Goal: Transaction & Acquisition: Purchase product/service

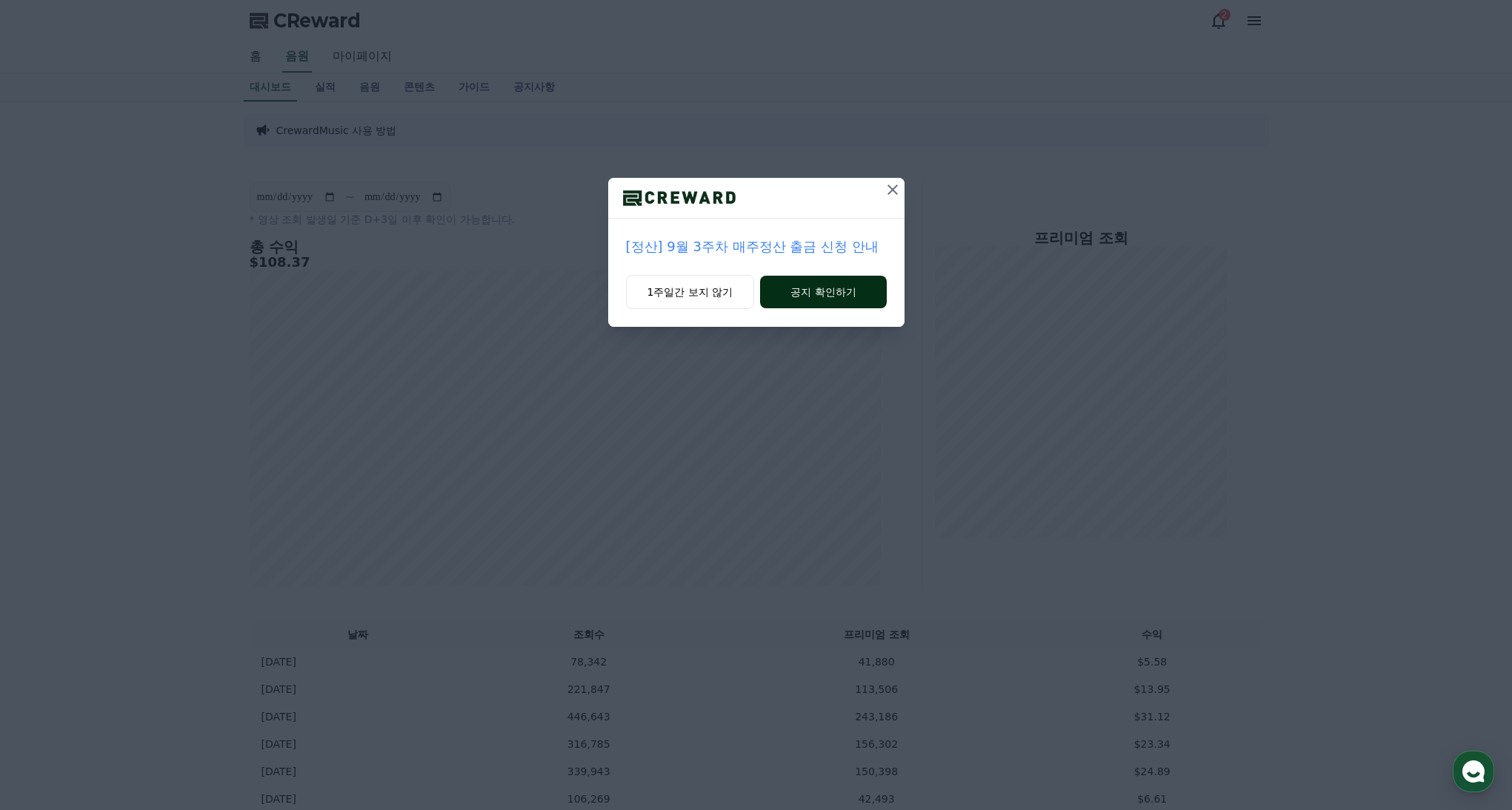
click at [825, 296] on button "공지 확인하기" at bounding box center [823, 292] width 126 height 33
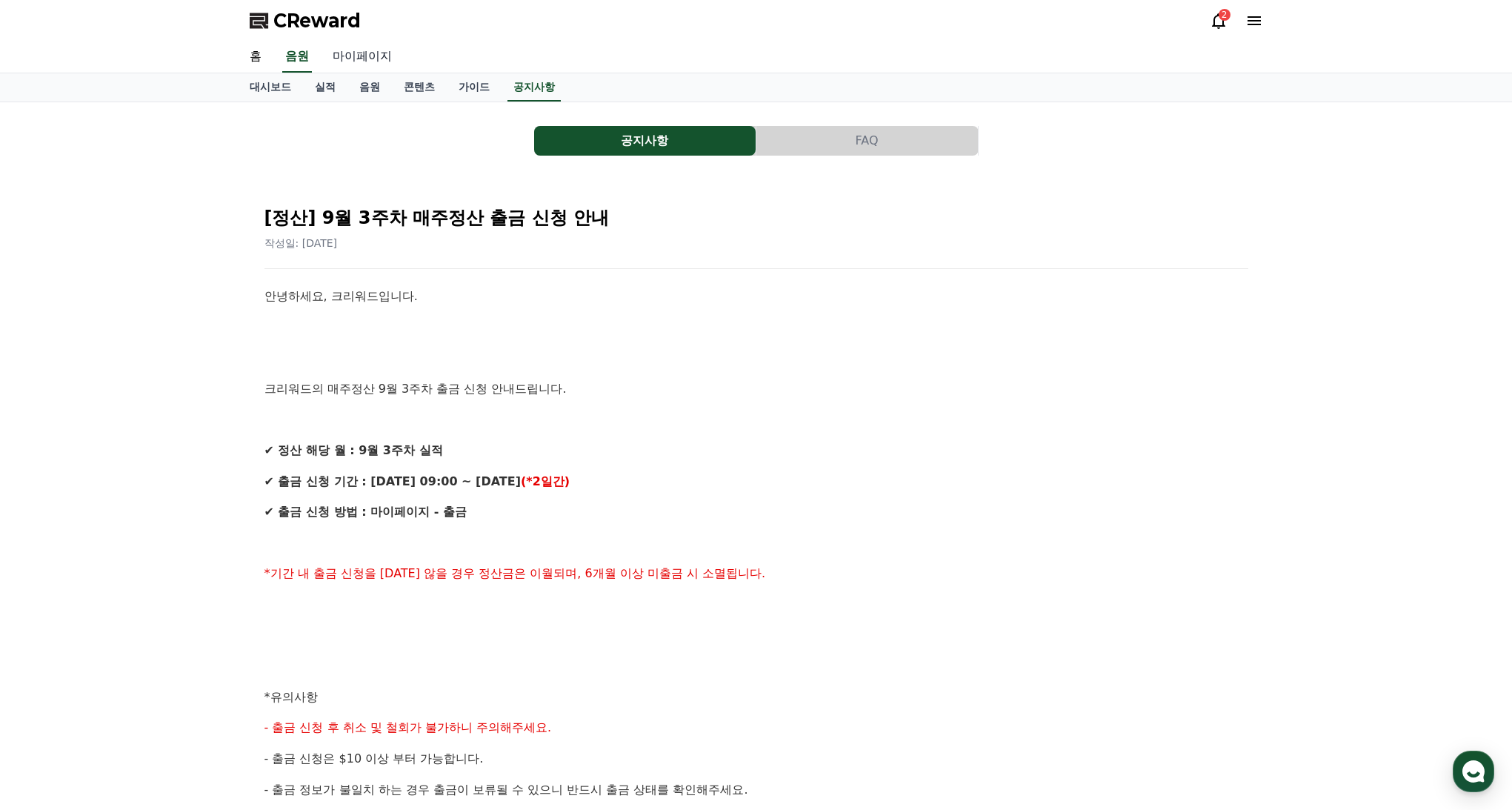
click at [369, 60] on link "마이페이지" at bounding box center [362, 56] width 83 height 31
select select "**********"
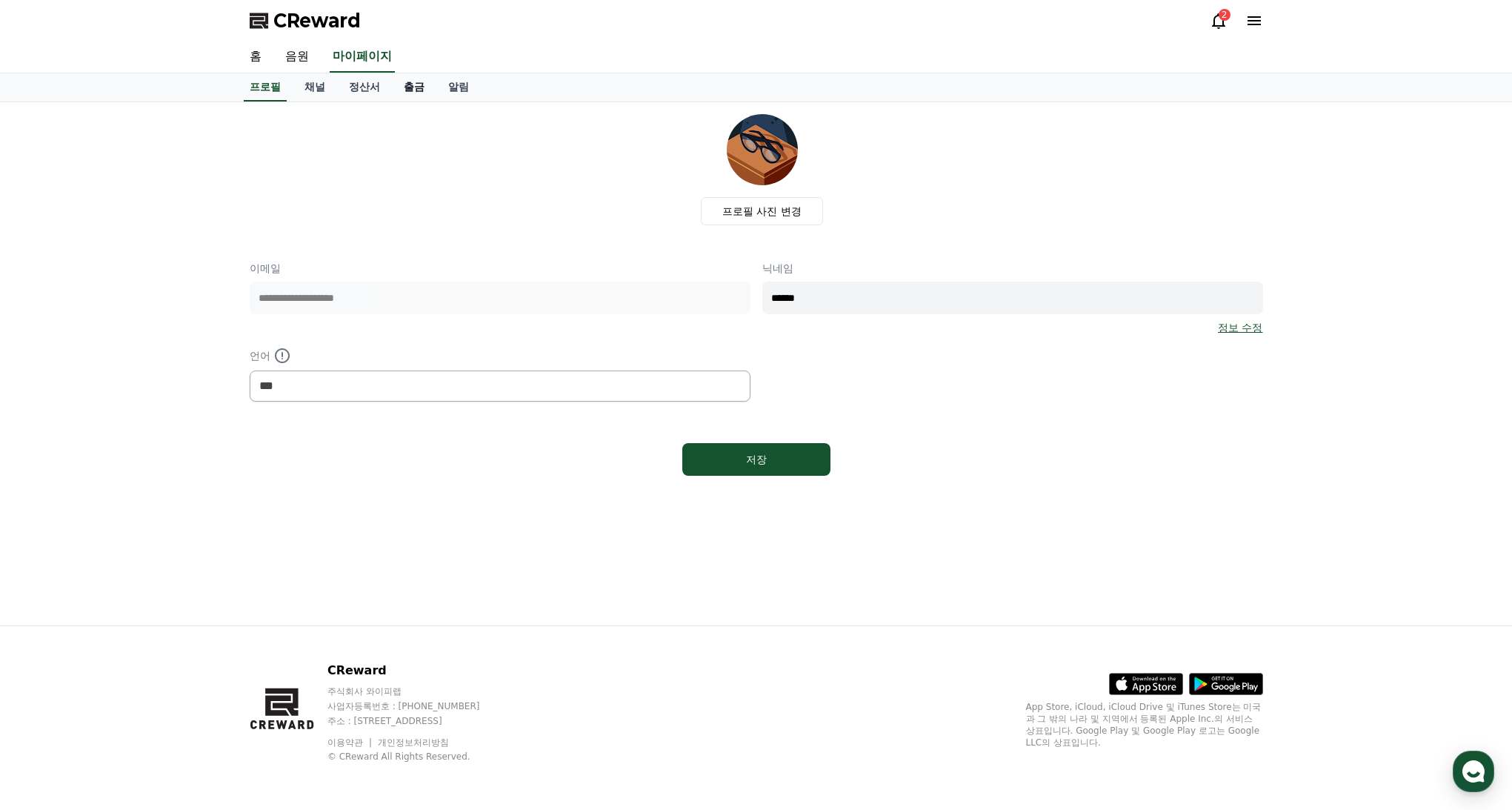
click at [402, 87] on link "출금" at bounding box center [414, 87] width 44 height 28
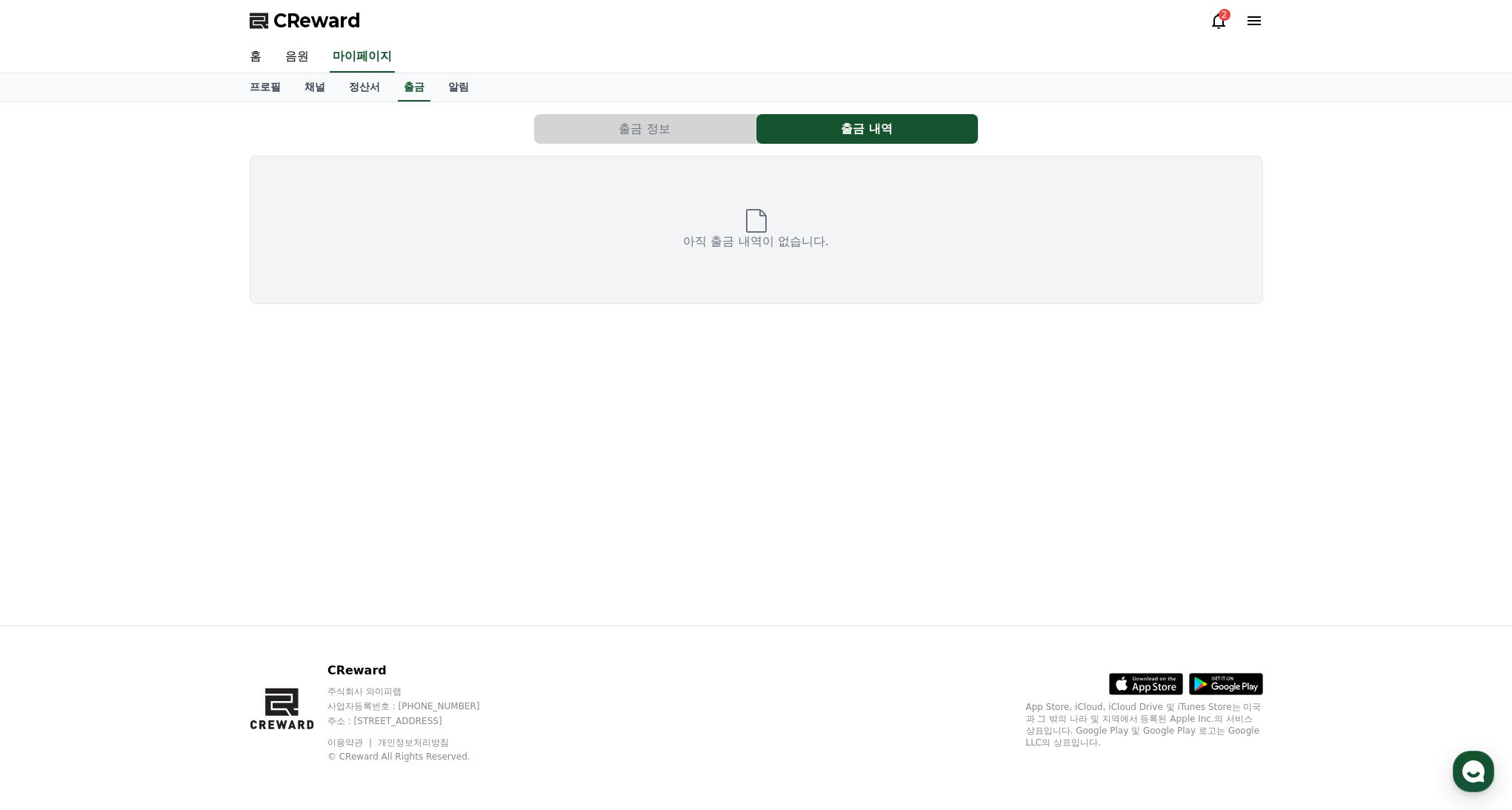
click at [651, 116] on button "출금 정보" at bounding box center [645, 129] width 222 height 30
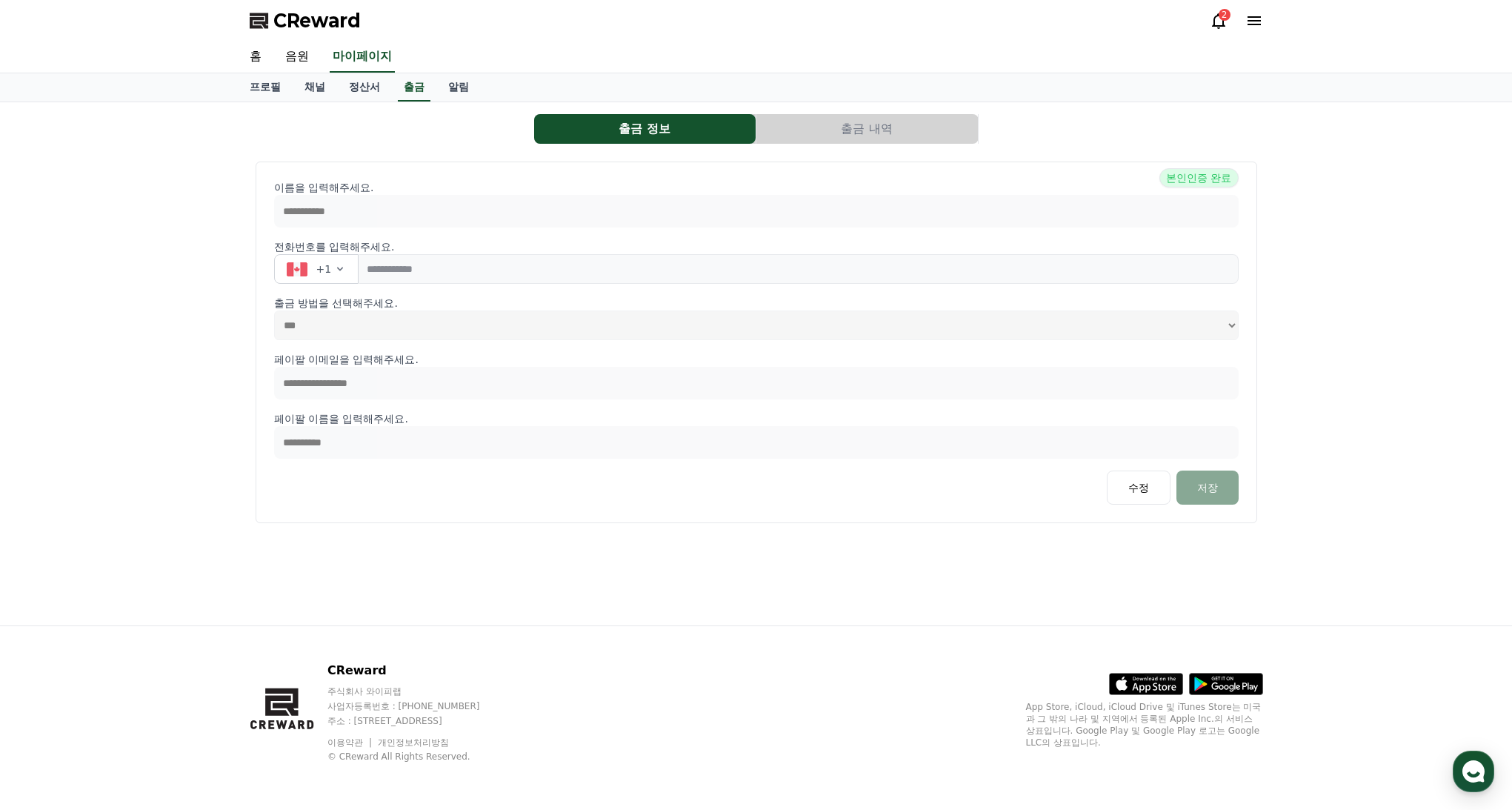
click at [916, 143] on button "출금 내역" at bounding box center [867, 129] width 222 height 30
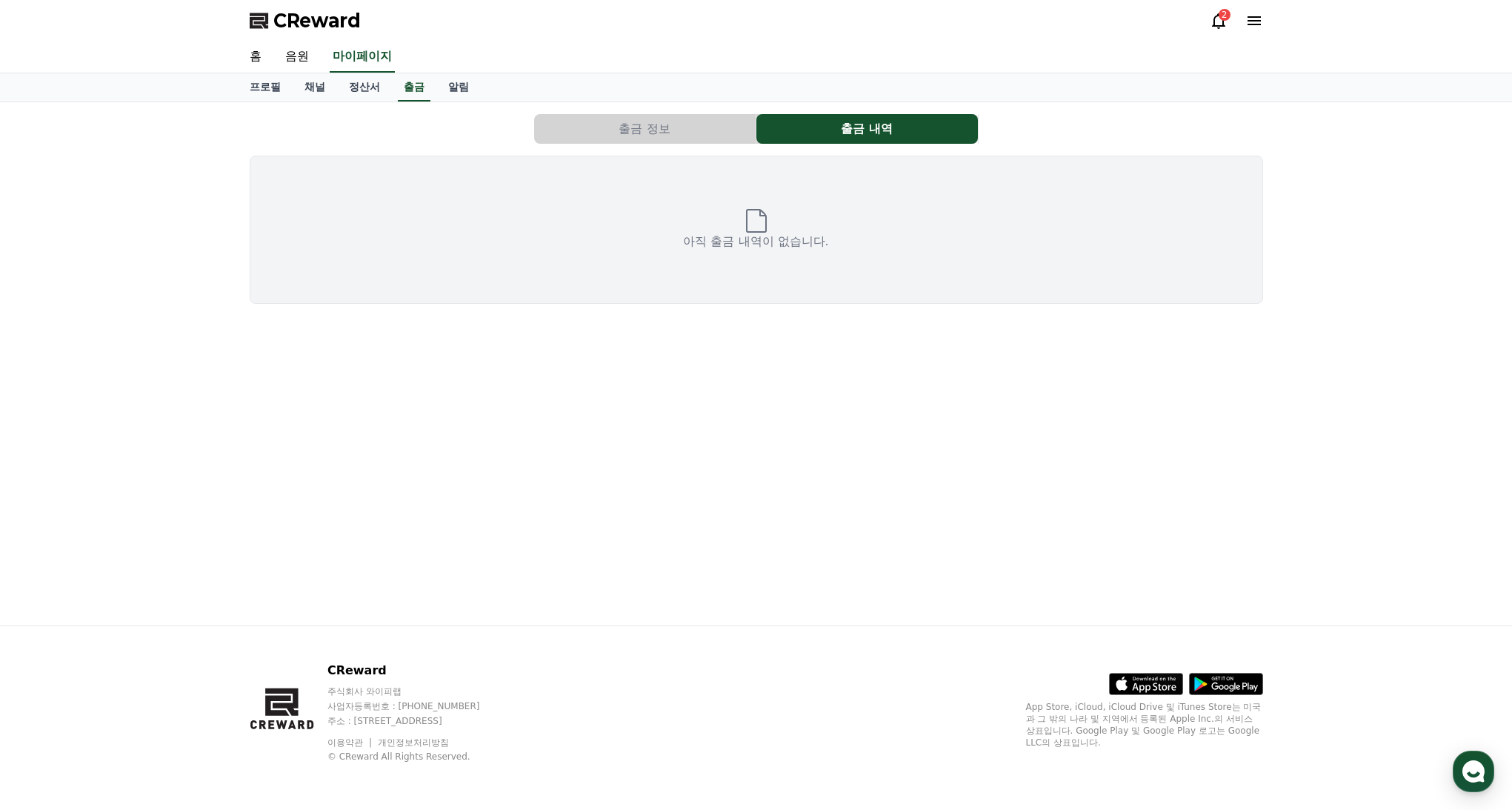
click at [661, 132] on button "출금 정보" at bounding box center [645, 129] width 222 height 30
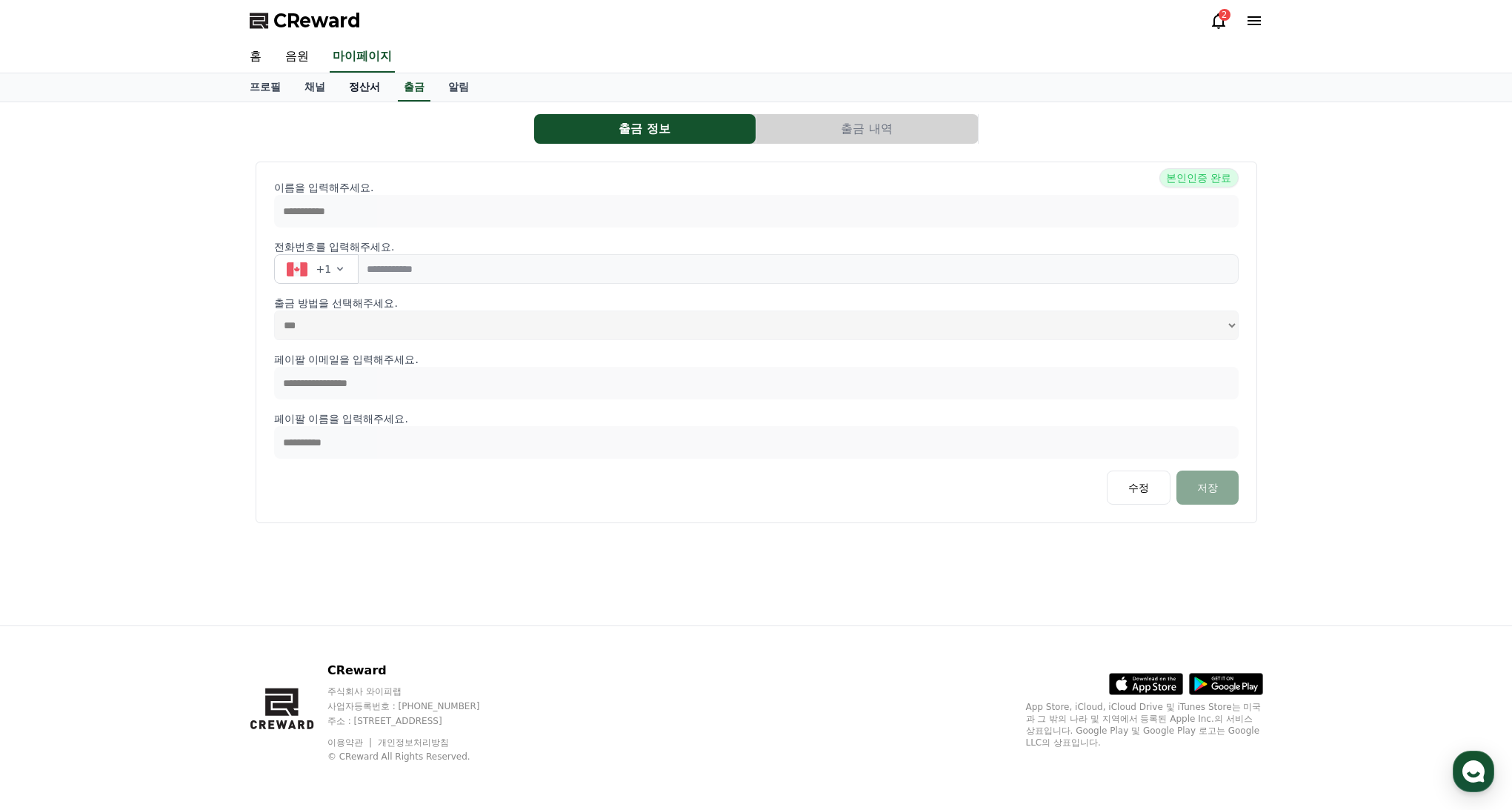
click at [346, 85] on link "정산서" at bounding box center [364, 87] width 55 height 28
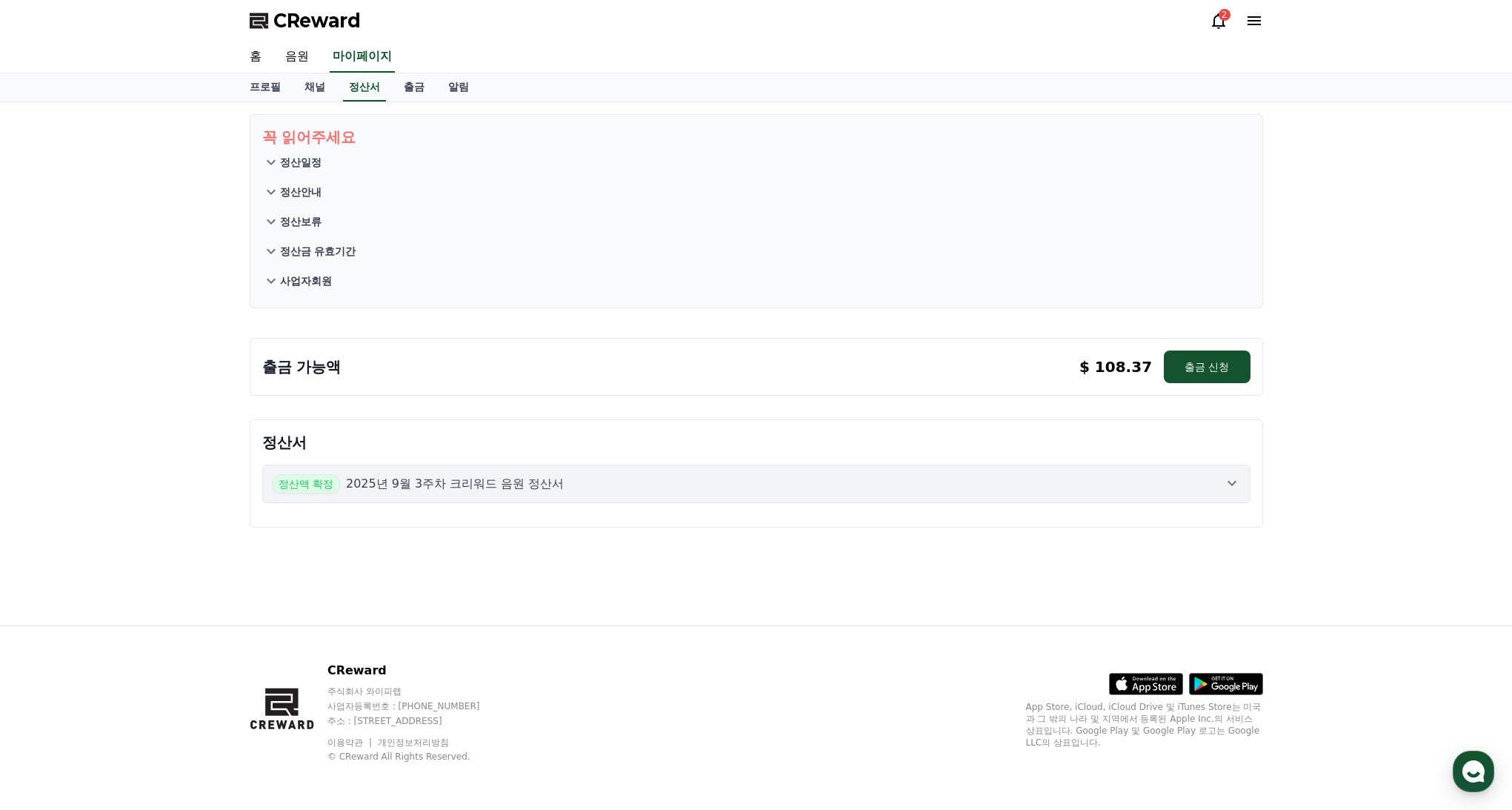
click at [634, 381] on div "출금 가능액 $ 108.37 출금 신청 $ 108.37 출금 신청" at bounding box center [756, 366] width 988 height 33
click at [1195, 370] on button "출금 신청" at bounding box center [1207, 366] width 86 height 33
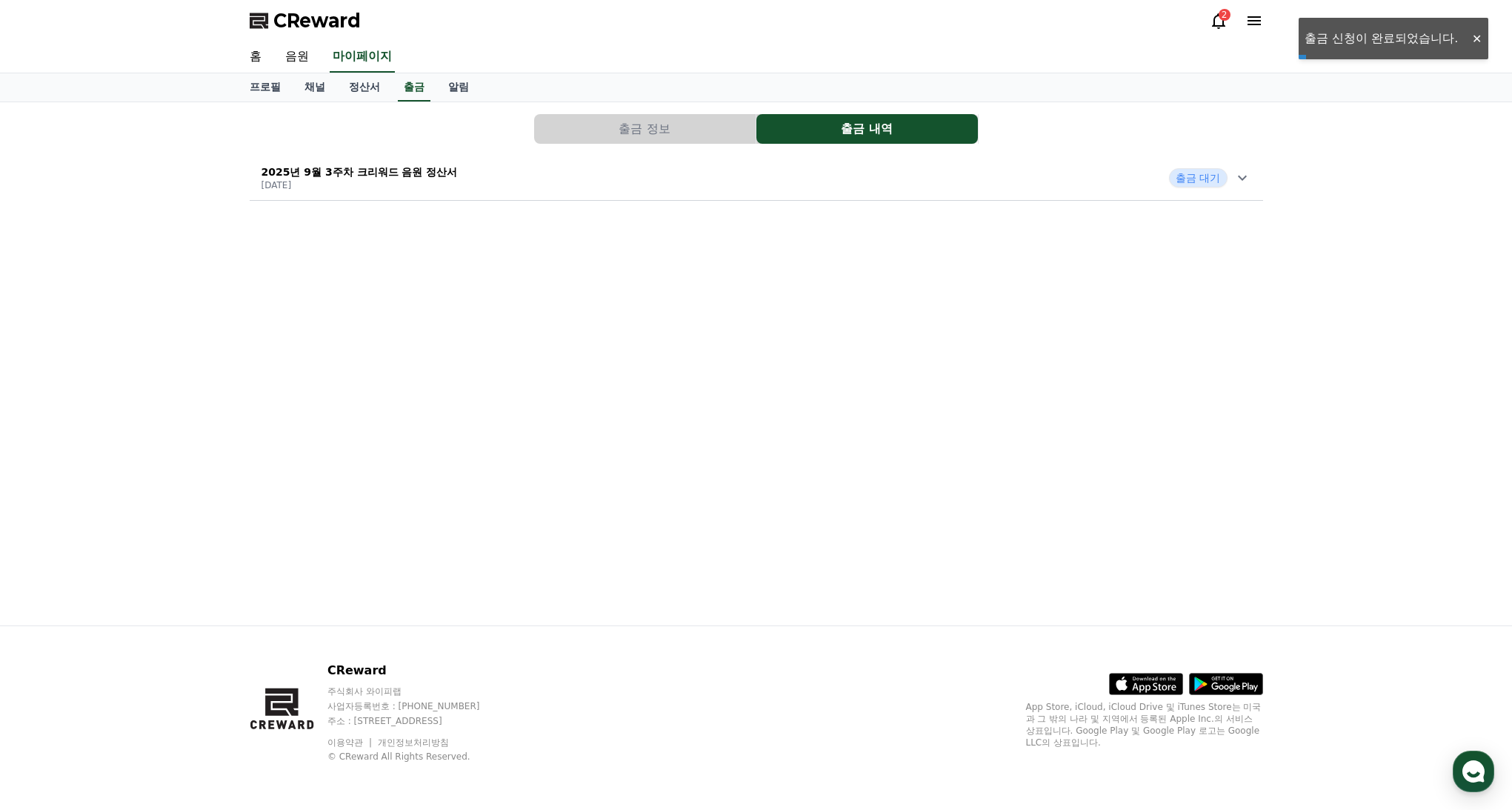
click at [1232, 178] on div "출금 대기" at bounding box center [1209, 177] width 81 height 19
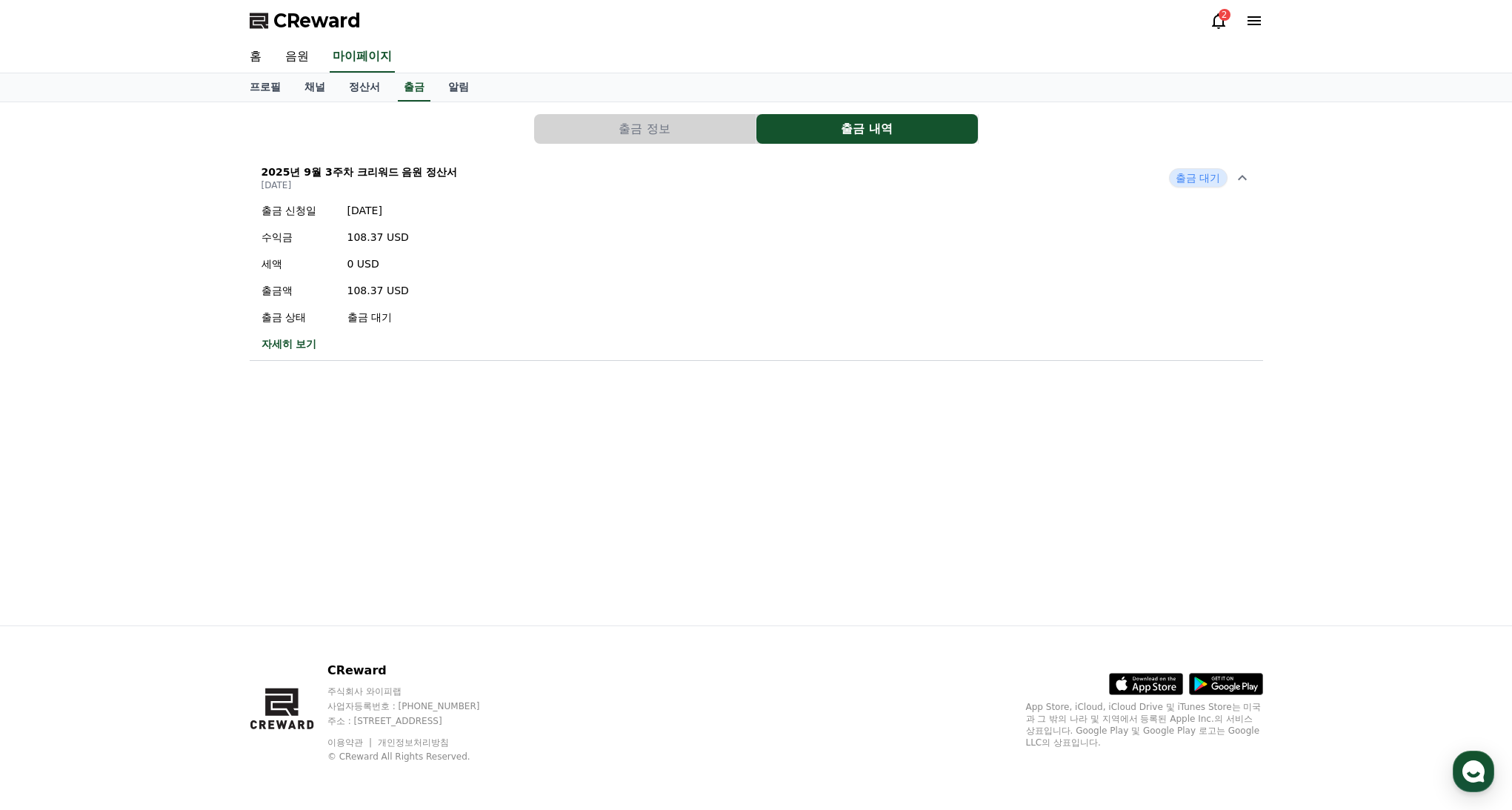
click at [1236, 180] on icon at bounding box center [1243, 178] width 18 height 18
click at [444, 85] on link "알림" at bounding box center [458, 87] width 44 height 28
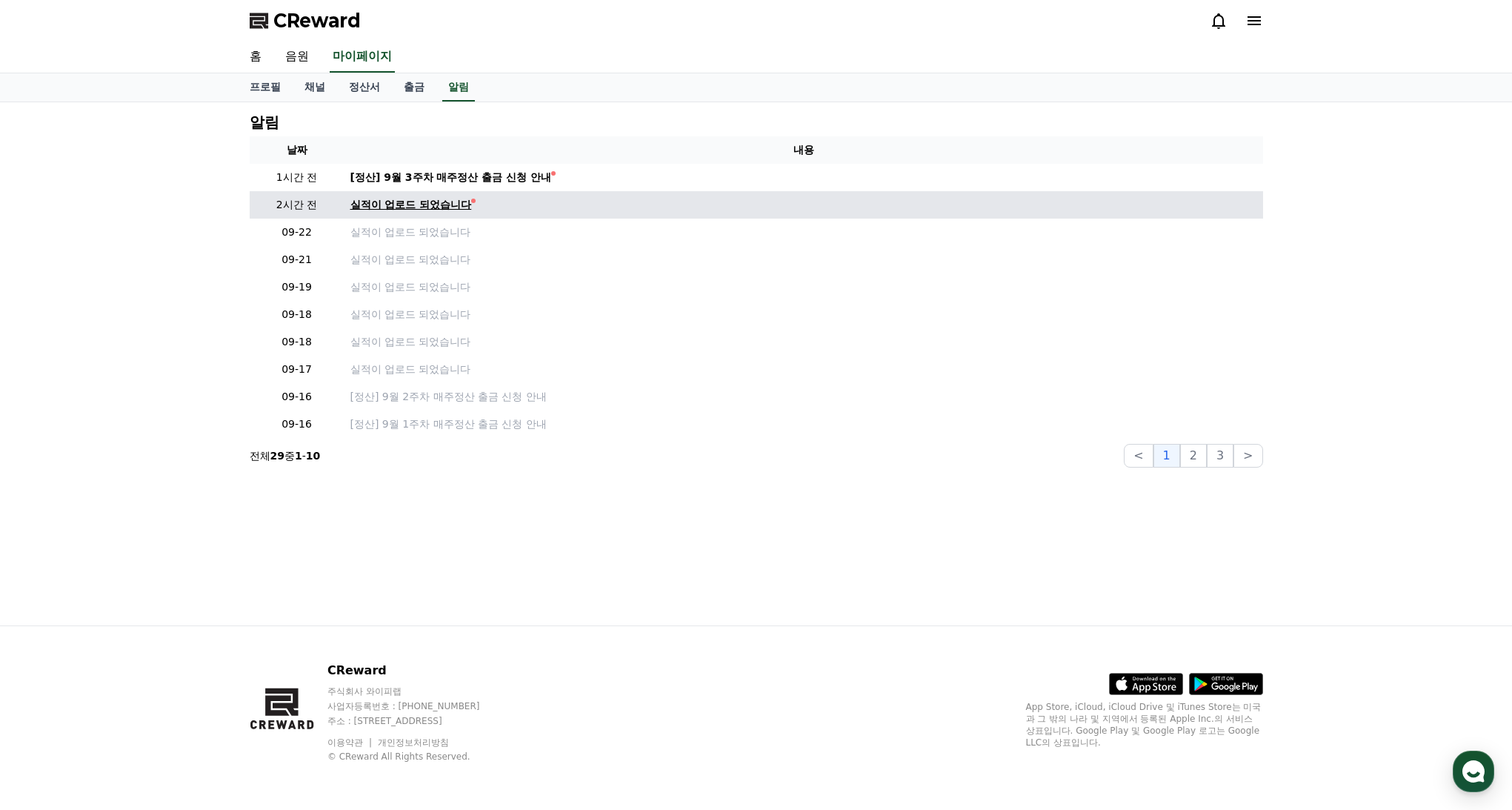
click at [422, 206] on div "실적이 업로드 되었습니다" at bounding box center [411, 205] width 122 height 16
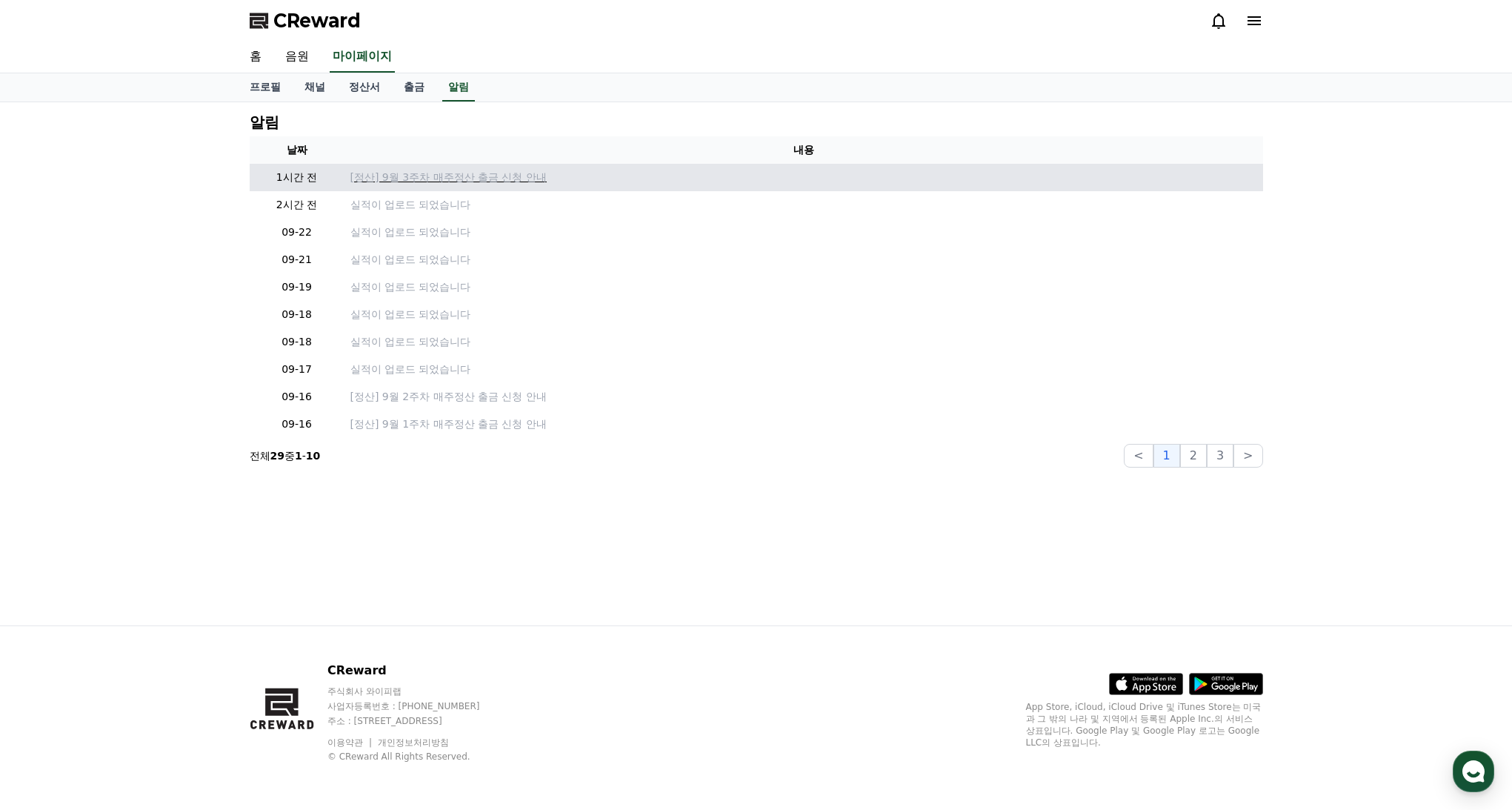
click at [430, 181] on p "[정산] 9월 3주차 매주정산 출금 신청 안내" at bounding box center [803, 178] width 907 height 16
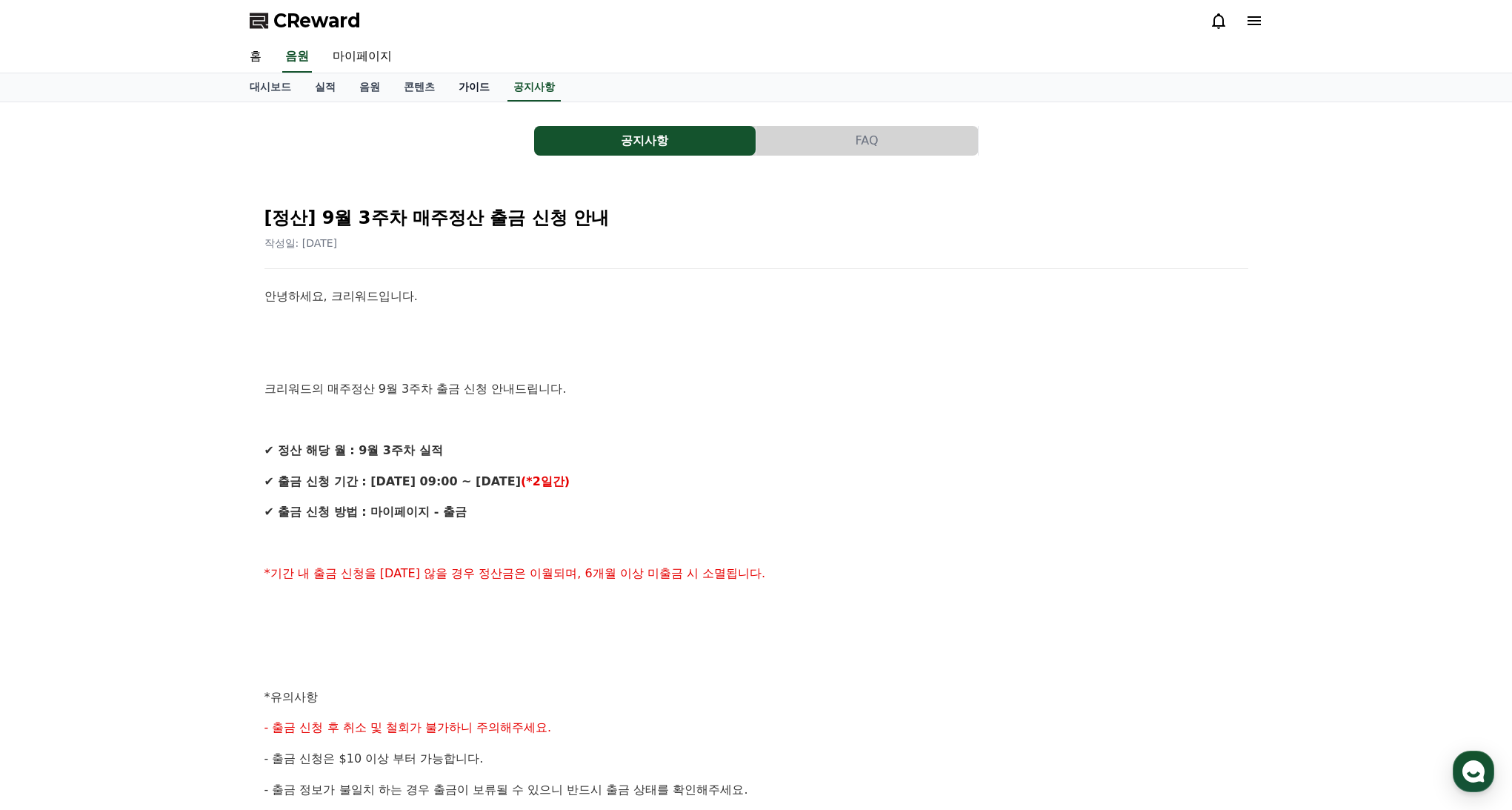
click at [458, 88] on link "가이드" at bounding box center [474, 87] width 55 height 28
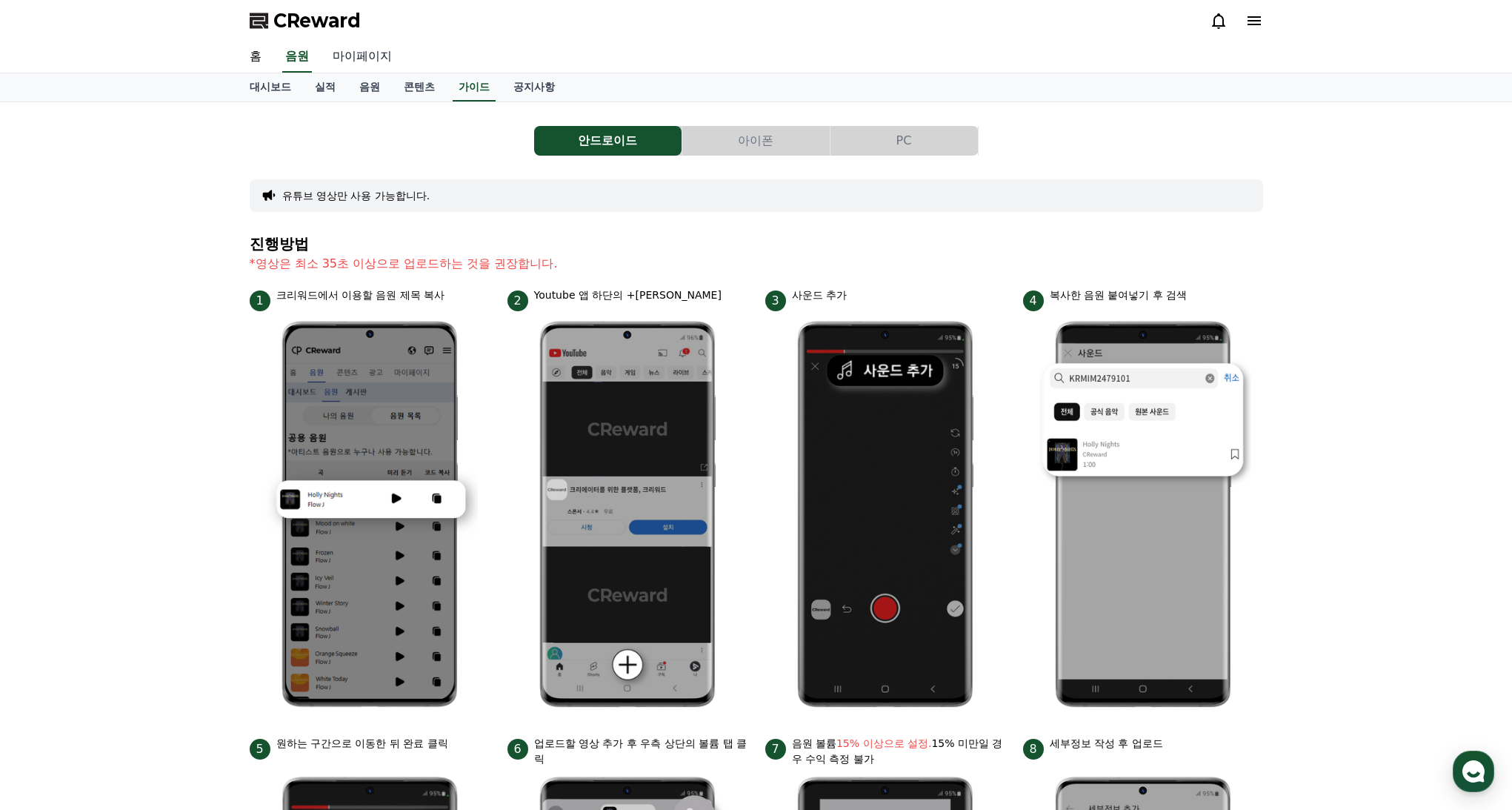
click at [344, 58] on link "마이페이지" at bounding box center [362, 56] width 83 height 31
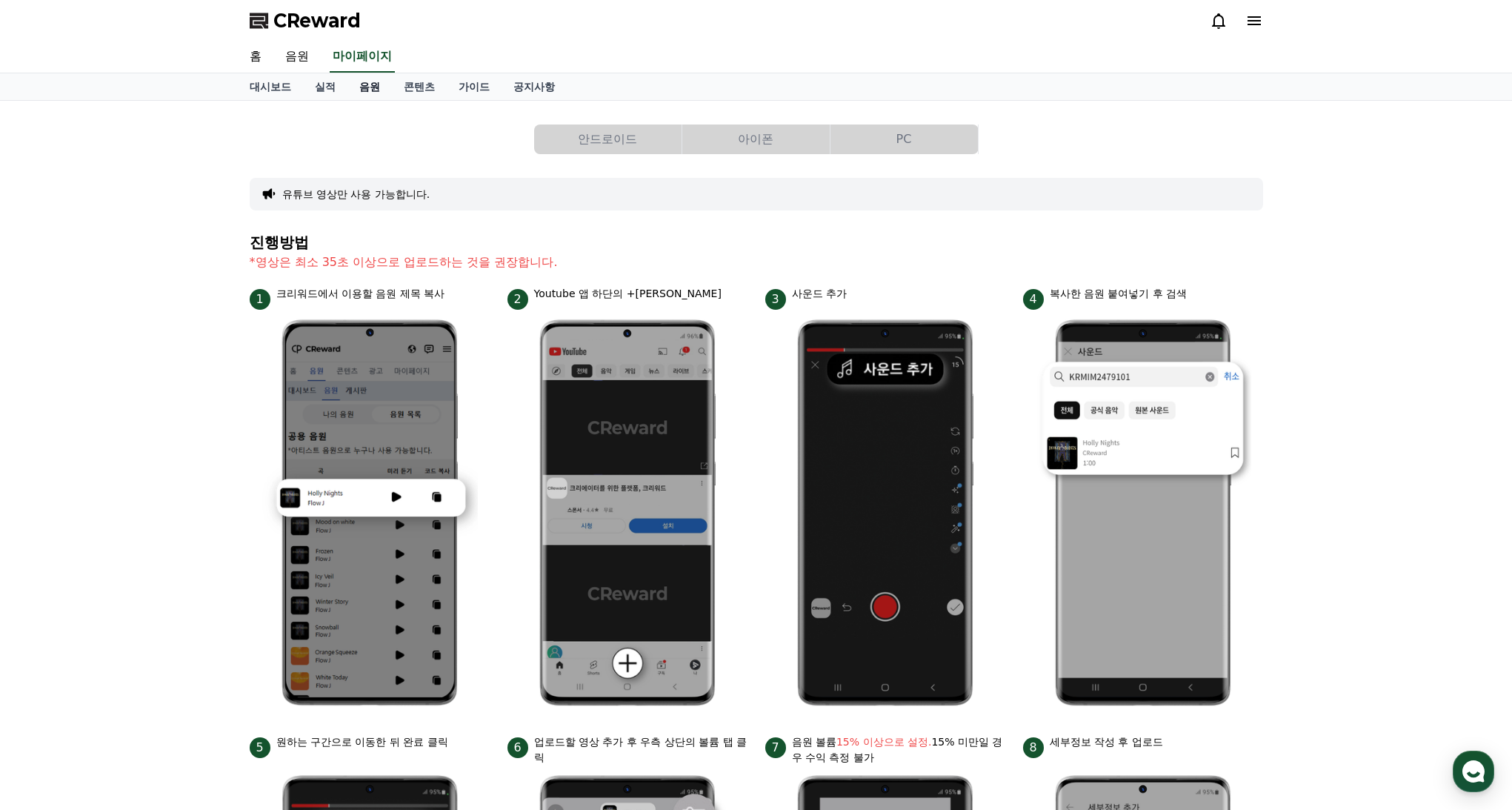
select select "**********"
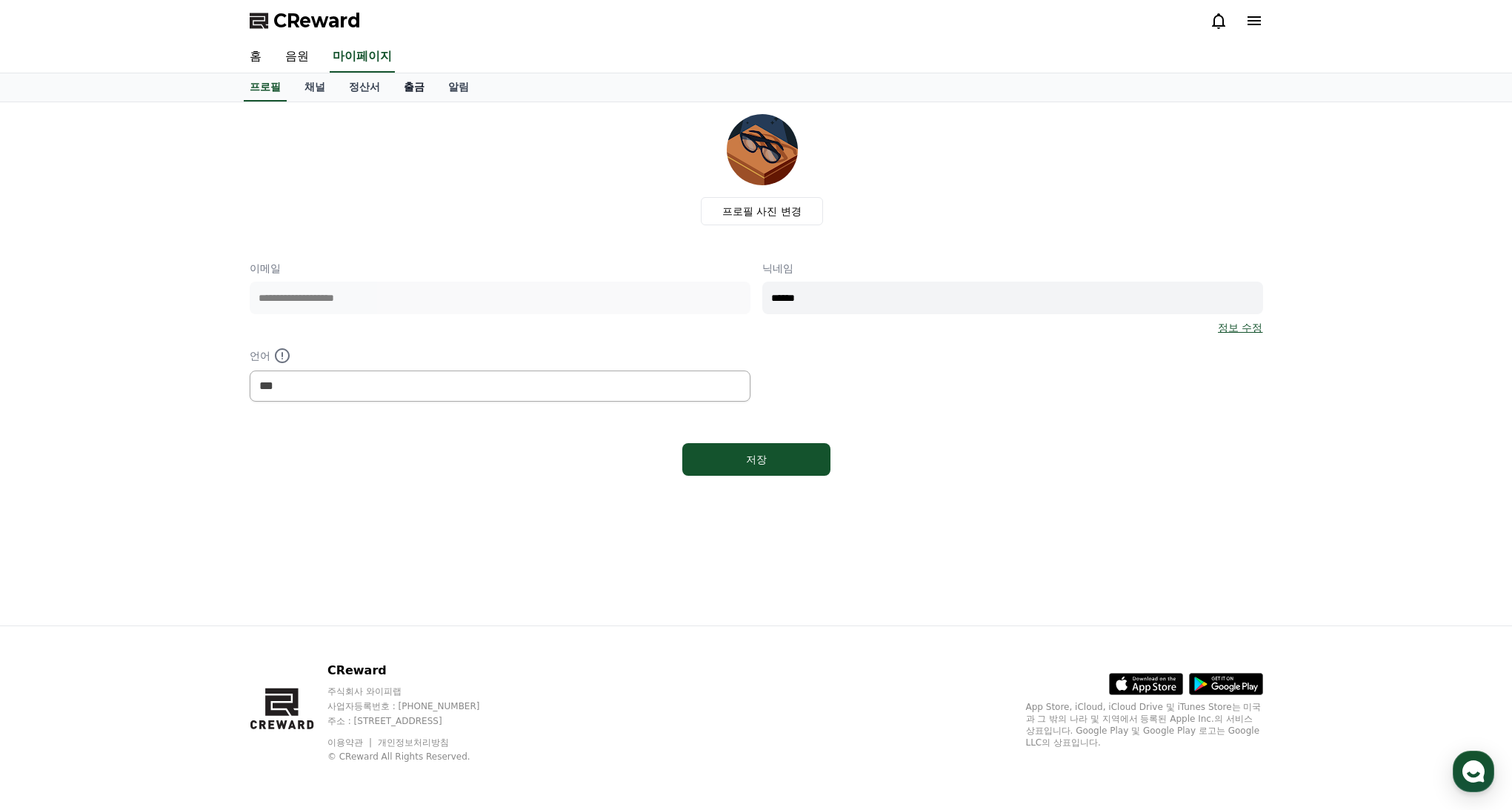
click at [402, 91] on link "출금" at bounding box center [414, 87] width 44 height 28
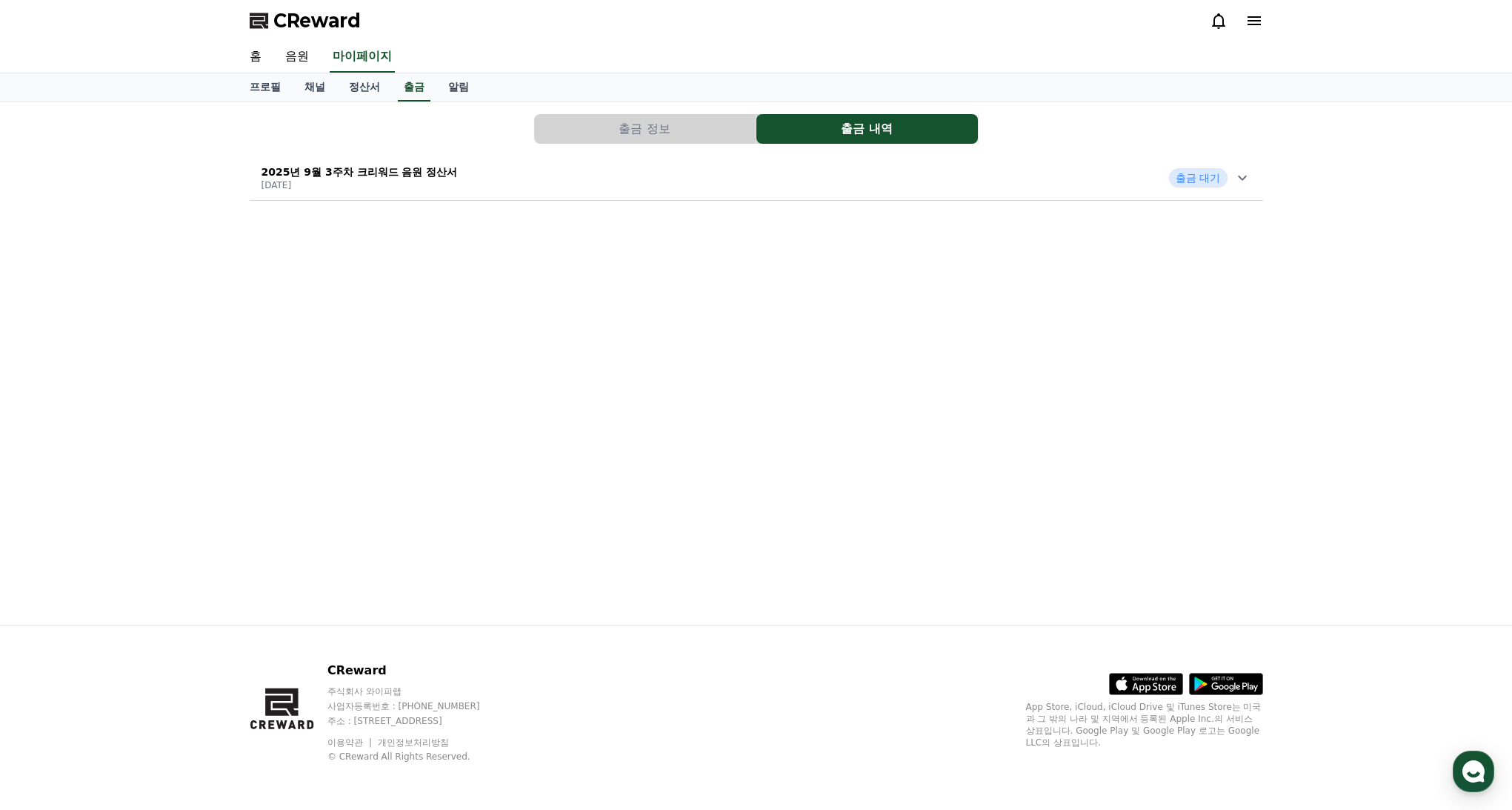
click at [505, 189] on div "2025년 9월 3주차 크리워드 음원 정산서 [DATE] 출금 대기" at bounding box center [757, 178] width 1014 height 39
click at [256, 60] on link "홈" at bounding box center [256, 56] width 36 height 31
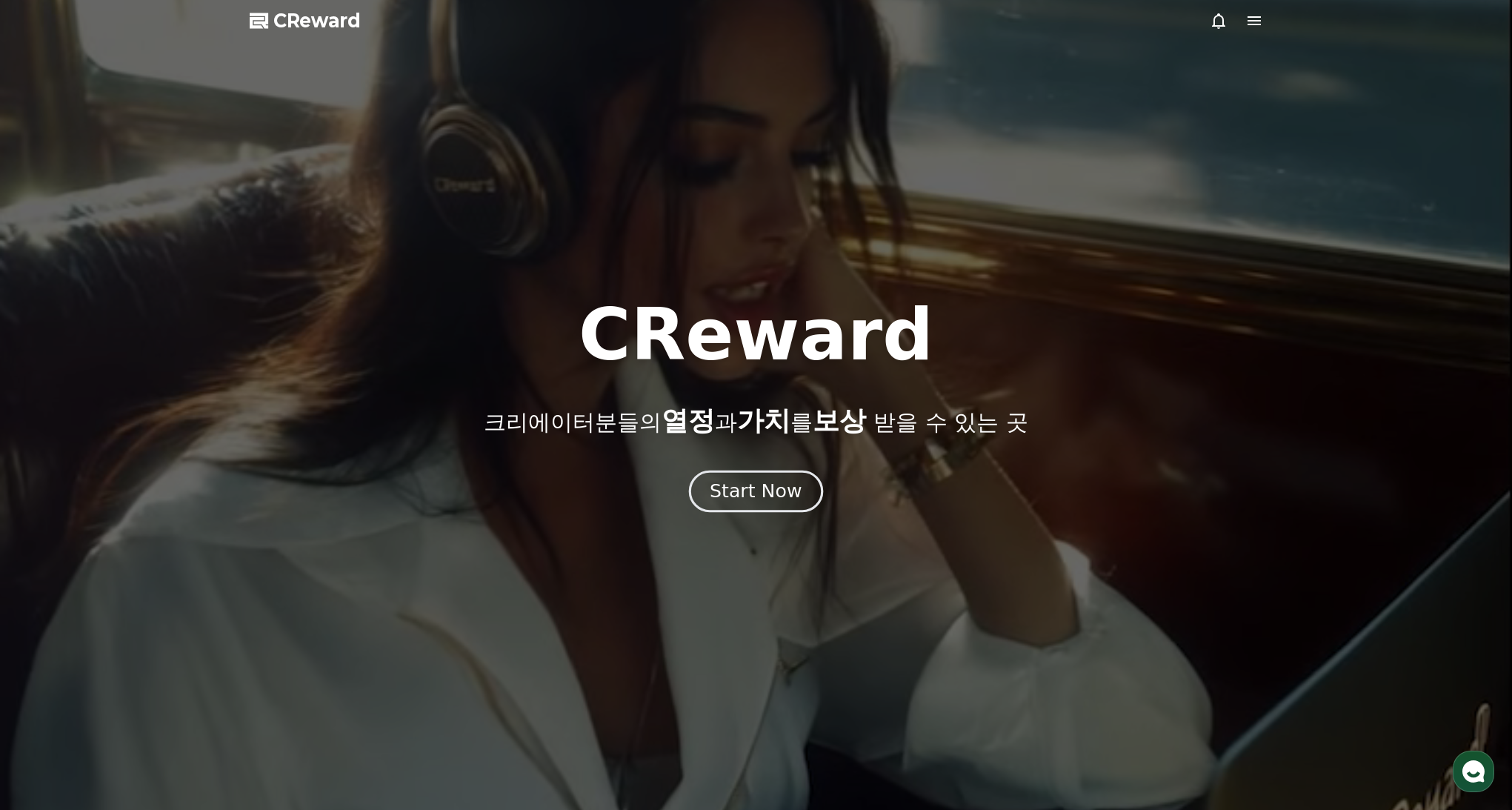
click at [754, 493] on div "Start Now" at bounding box center [756, 491] width 92 height 25
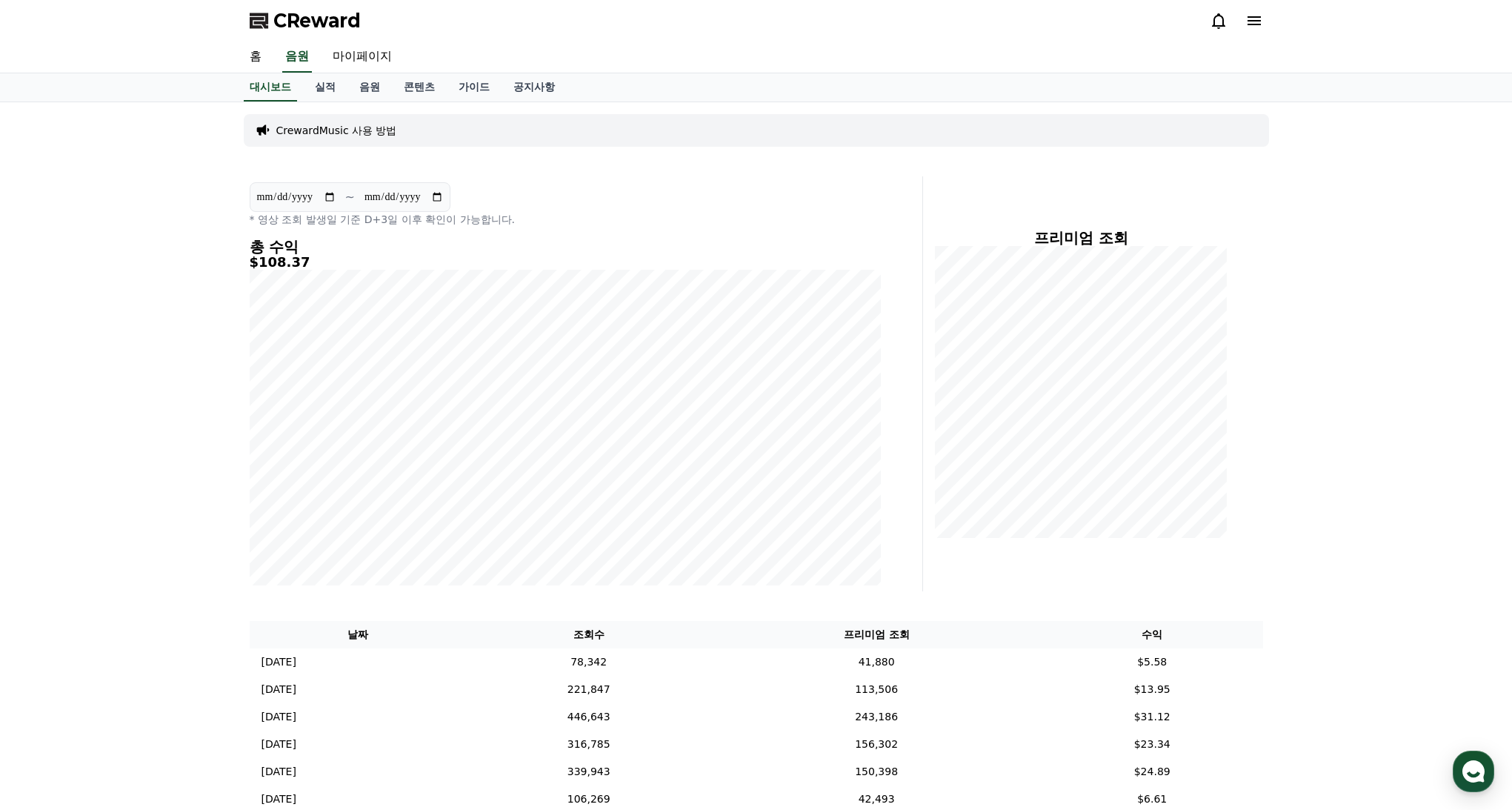
drag, startPoint x: 307, startPoint y: 264, endPoint x: 258, endPoint y: 262, distance: 49.7
click at [258, 262] on h5 "$108.37" at bounding box center [565, 262] width 631 height 15
copy h5 "108.37"
